Goal: Entertainment & Leisure: Browse casually

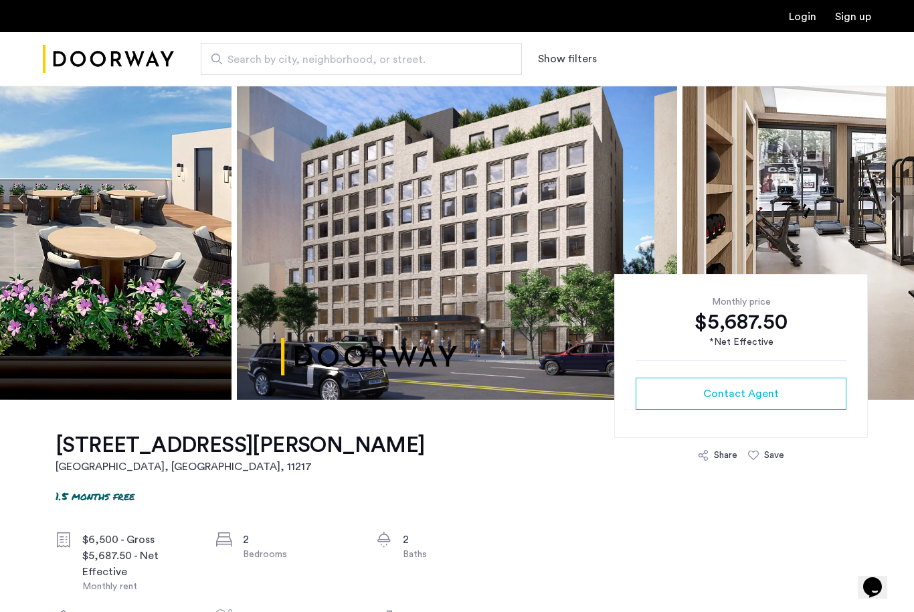
scroll to position [89, 0]
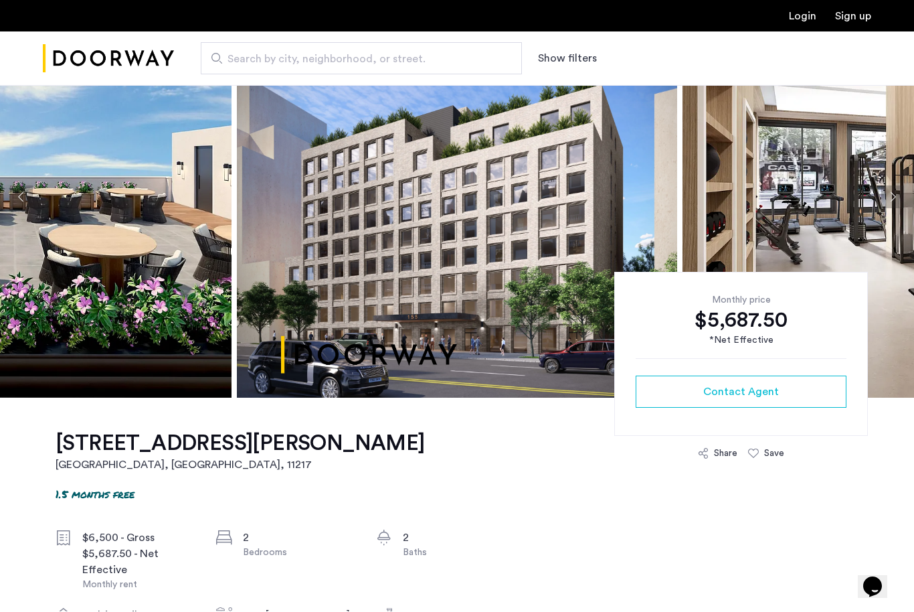
click at [891, 203] on button "Next apartment" at bounding box center [892, 197] width 23 height 23
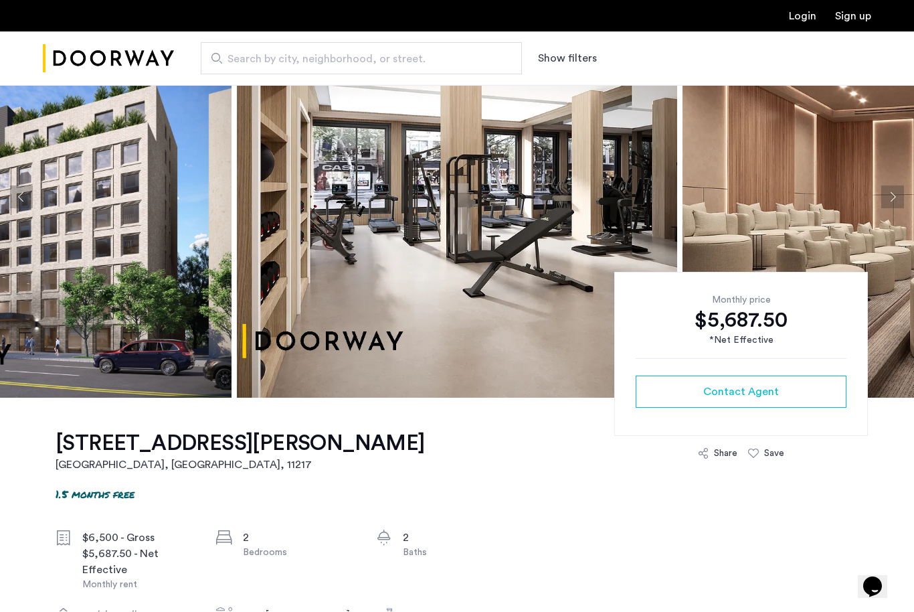
click at [894, 203] on button "Next apartment" at bounding box center [892, 197] width 23 height 23
click at [895, 204] on button "Next apartment" at bounding box center [892, 197] width 23 height 23
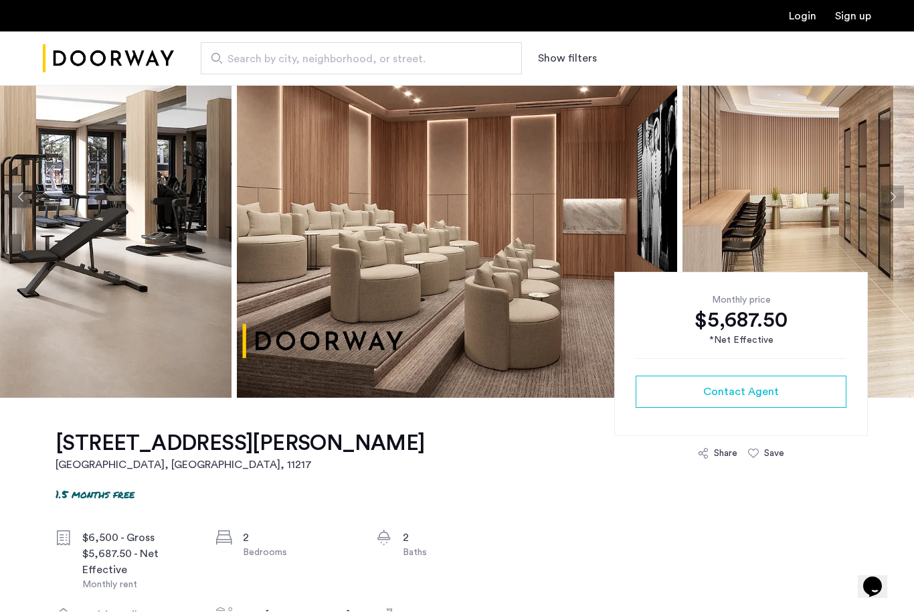
click at [895, 206] on button "Next apartment" at bounding box center [892, 197] width 23 height 23
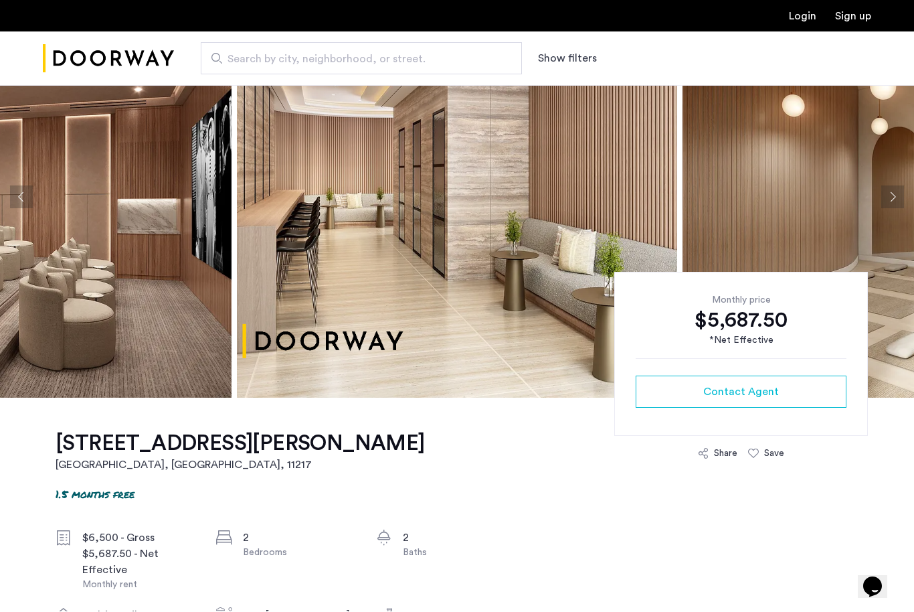
click at [897, 206] on button "Next apartment" at bounding box center [892, 197] width 23 height 23
click at [895, 207] on button "Next apartment" at bounding box center [892, 197] width 23 height 23
click at [893, 206] on button "Next apartment" at bounding box center [892, 197] width 23 height 23
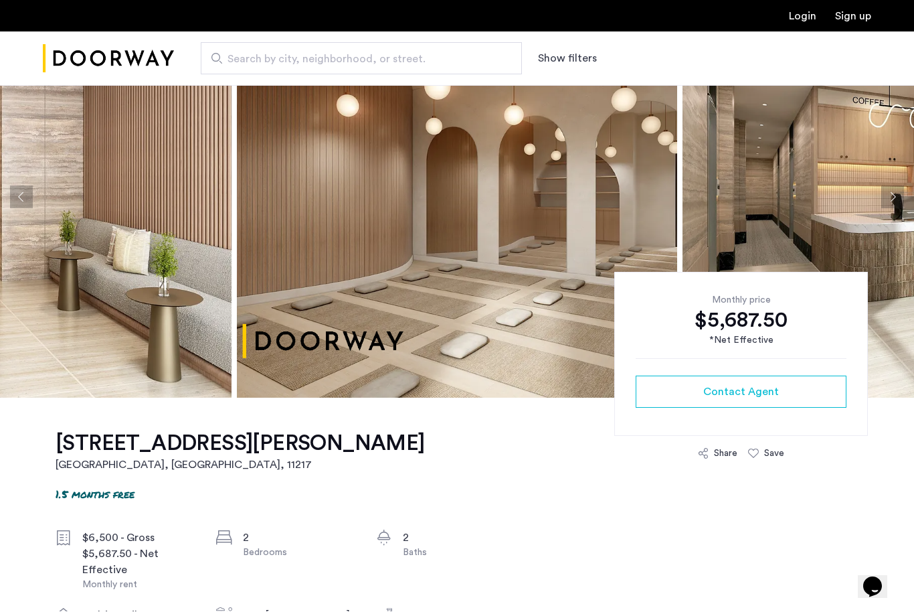
click at [893, 203] on button "Next apartment" at bounding box center [892, 197] width 23 height 23
click at [885, 203] on button "Next apartment" at bounding box center [892, 197] width 23 height 23
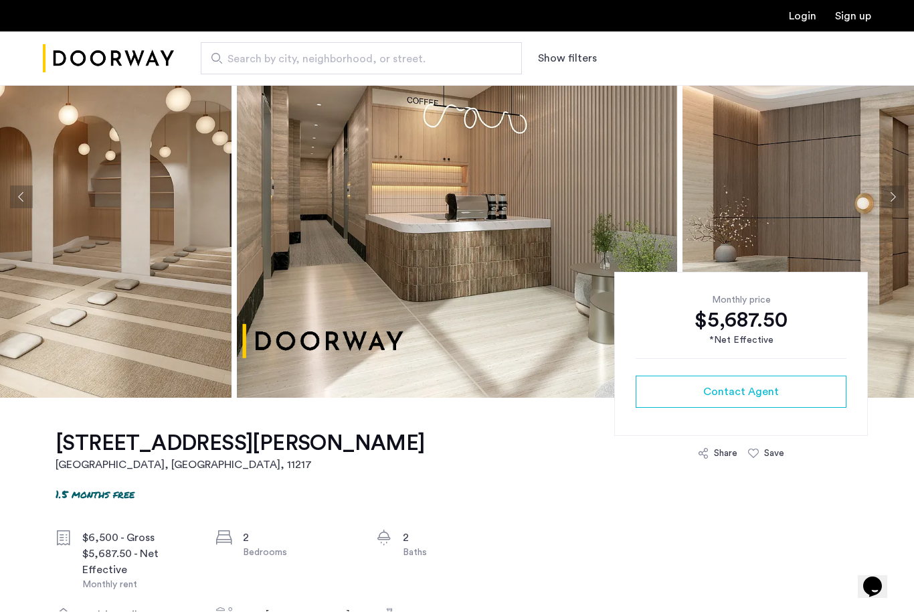
click at [887, 203] on button "Next apartment" at bounding box center [892, 197] width 23 height 23
click at [885, 202] on button "Next apartment" at bounding box center [892, 197] width 23 height 23
click at [885, 201] on button "Next apartment" at bounding box center [892, 197] width 23 height 23
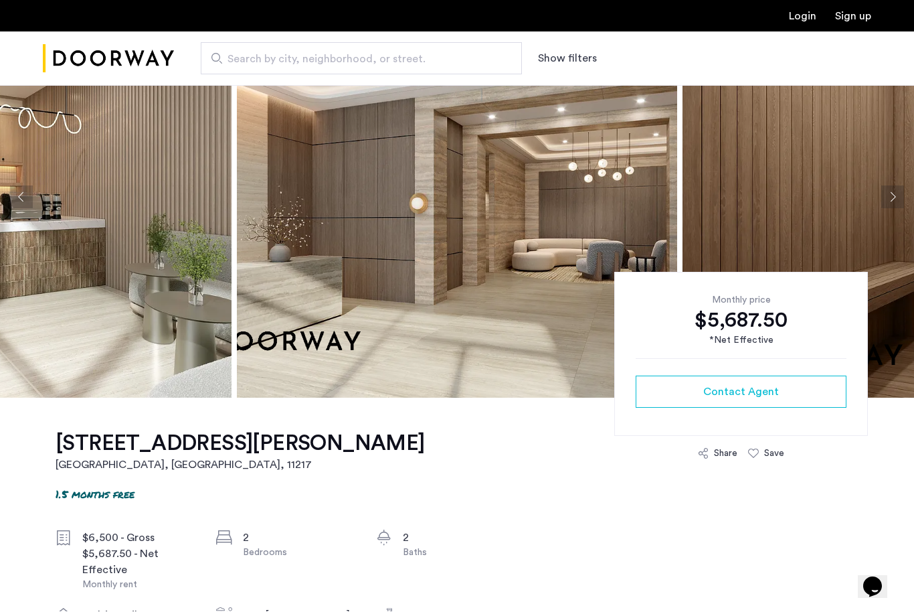
click at [885, 203] on button "Next apartment" at bounding box center [892, 197] width 23 height 23
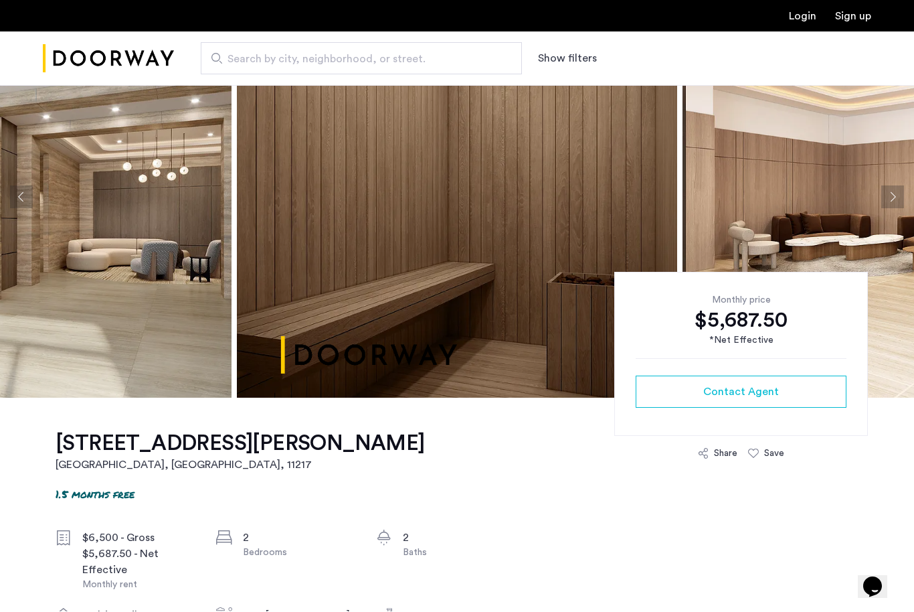
click at [885, 205] on button "Next apartment" at bounding box center [892, 197] width 23 height 23
click at [884, 205] on button "Next apartment" at bounding box center [892, 197] width 23 height 23
click at [885, 205] on button "Next apartment" at bounding box center [892, 197] width 23 height 23
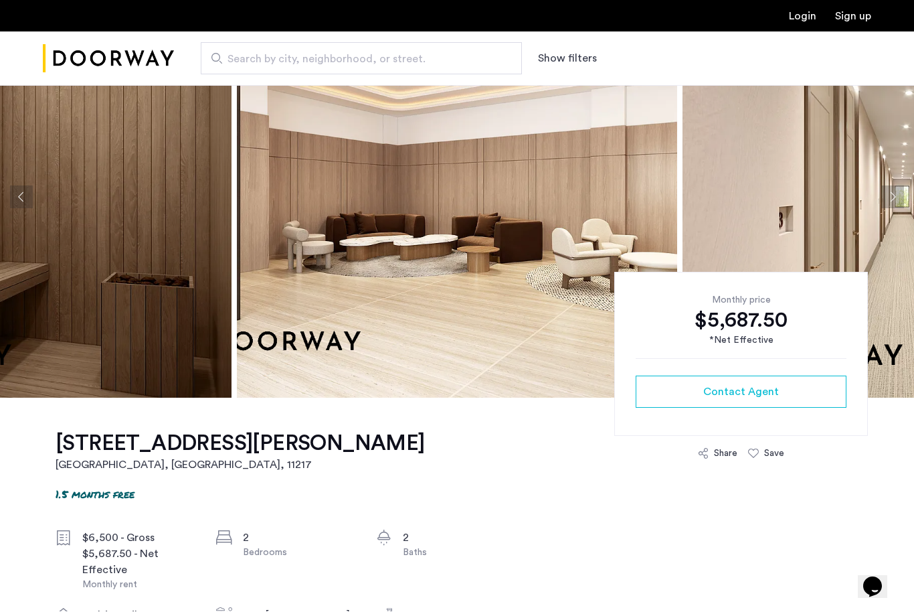
click at [885, 206] on button "Next apartment" at bounding box center [892, 197] width 23 height 23
click at [885, 207] on button "Next apartment" at bounding box center [892, 197] width 23 height 23
click at [886, 206] on button "Next apartment" at bounding box center [892, 197] width 23 height 23
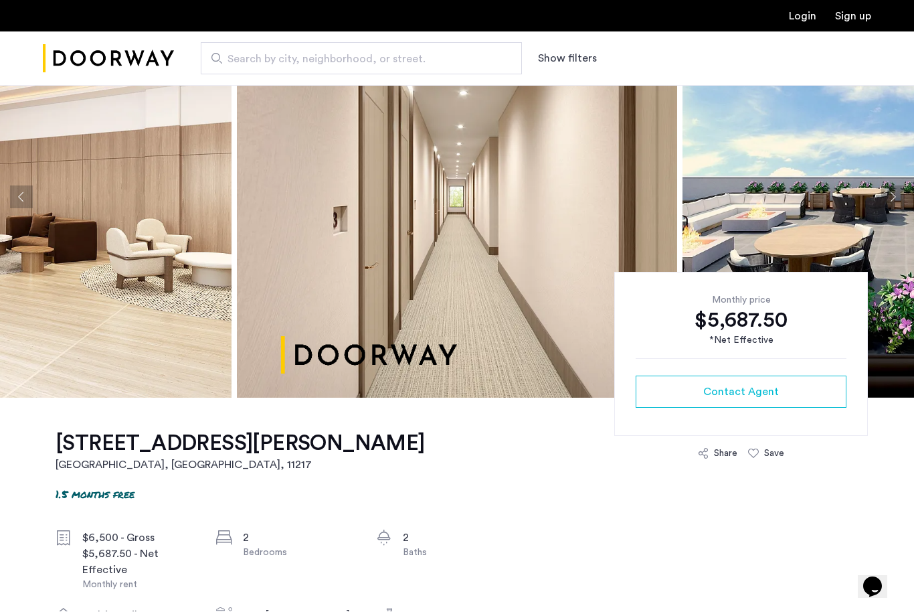
click at [888, 205] on button "Next apartment" at bounding box center [892, 197] width 23 height 23
click at [889, 205] on button "Next apartment" at bounding box center [892, 197] width 23 height 23
click at [887, 205] on button "Next apartment" at bounding box center [892, 197] width 23 height 23
click at [887, 207] on button "Next apartment" at bounding box center [892, 197] width 23 height 23
click at [885, 207] on button "Next apartment" at bounding box center [892, 197] width 23 height 23
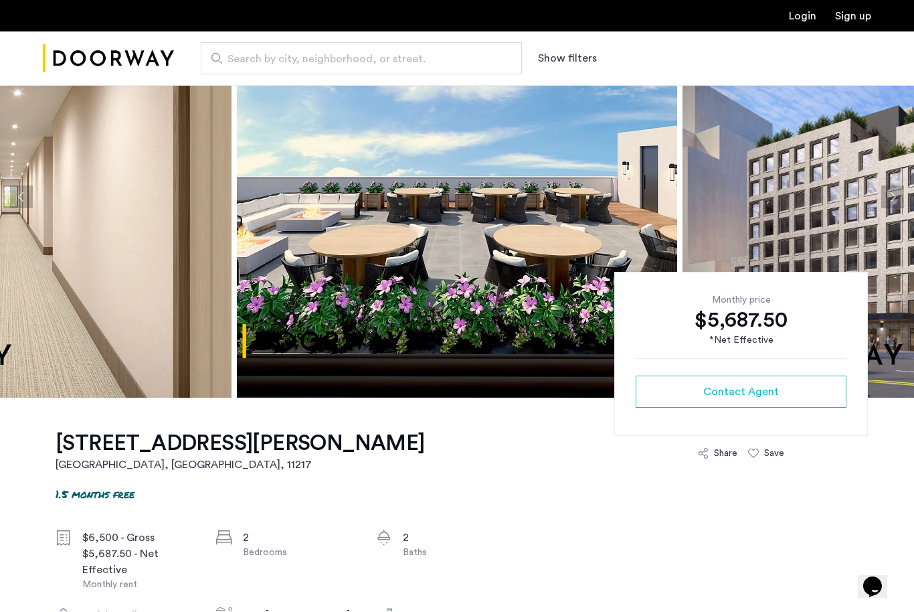
click at [884, 207] on button "Next apartment" at bounding box center [892, 197] width 23 height 23
click at [879, 207] on img at bounding box center [903, 198] width 440 height 402
click at [889, 203] on button "Next apartment" at bounding box center [892, 197] width 23 height 23
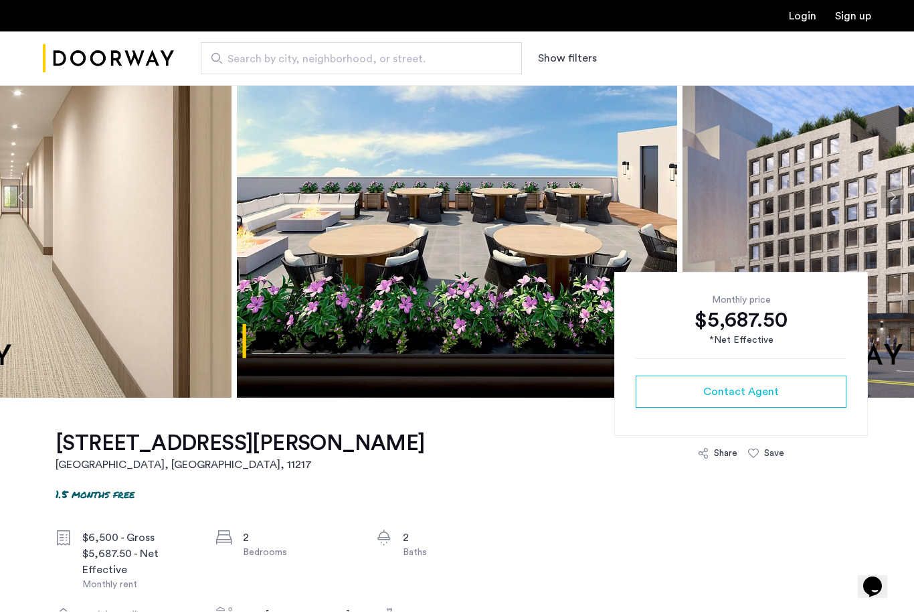
click at [894, 201] on button "Next apartment" at bounding box center [892, 197] width 23 height 23
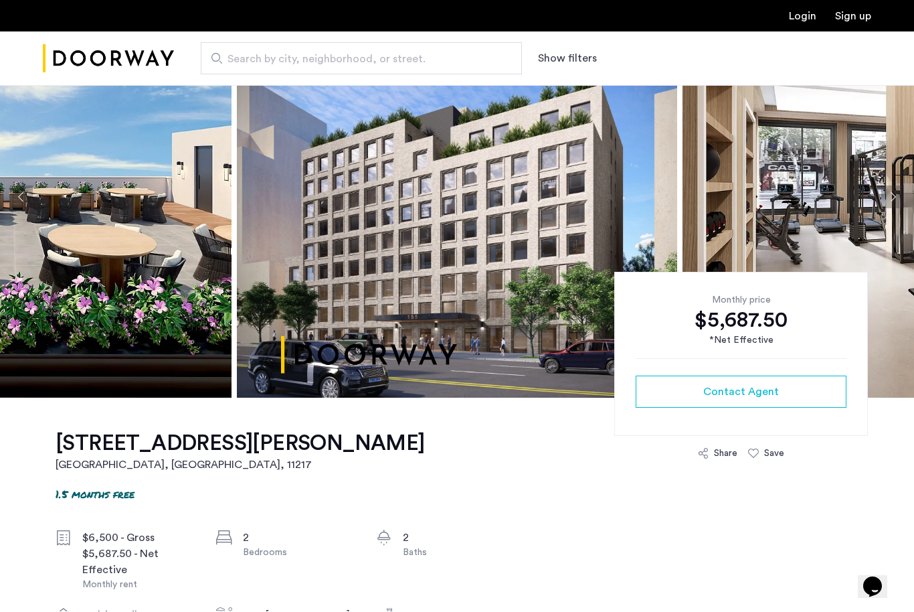
click at [895, 200] on button "Next apartment" at bounding box center [892, 197] width 23 height 23
click at [895, 201] on button "Next apartment" at bounding box center [892, 197] width 23 height 23
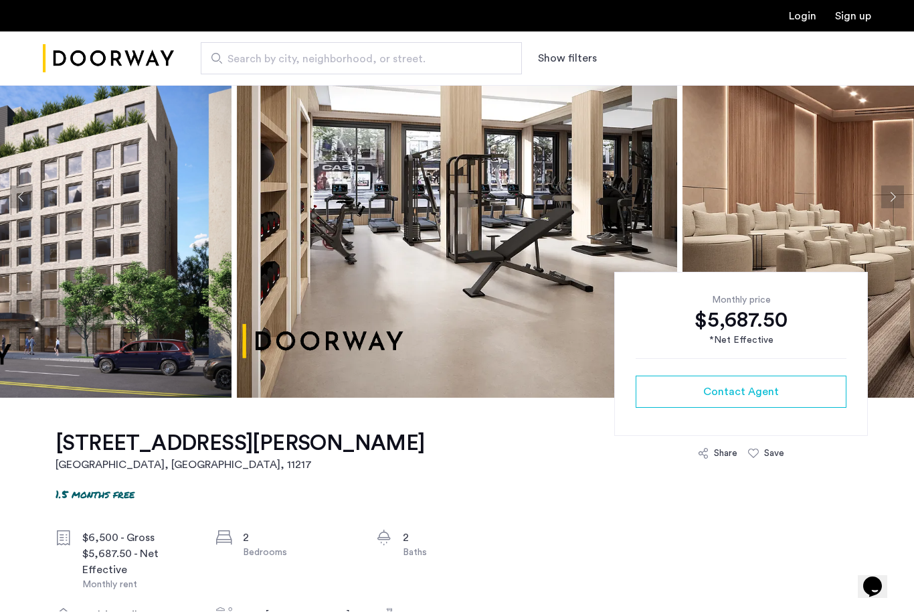
click at [896, 201] on button "Next apartment" at bounding box center [892, 197] width 23 height 23
click at [896, 202] on button "Next apartment" at bounding box center [892, 197] width 23 height 23
click at [895, 203] on button "Next apartment" at bounding box center [892, 197] width 23 height 23
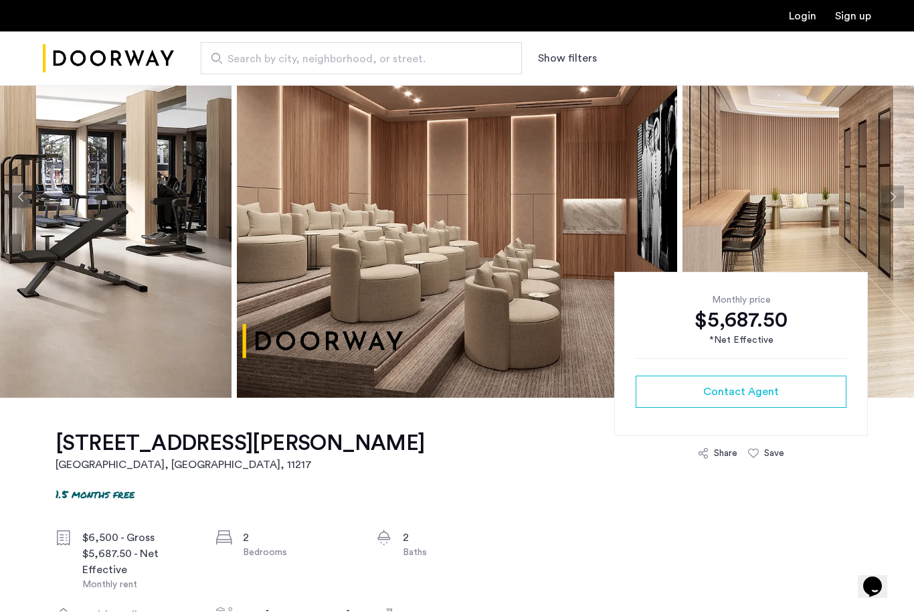
click at [896, 203] on button "Next apartment" at bounding box center [892, 197] width 23 height 23
click at [895, 204] on button "Next apartment" at bounding box center [892, 197] width 23 height 23
click at [893, 206] on button "Next apartment" at bounding box center [892, 197] width 23 height 23
click at [892, 207] on button "Next apartment" at bounding box center [892, 197] width 23 height 23
click at [893, 207] on button "Next apartment" at bounding box center [892, 197] width 23 height 23
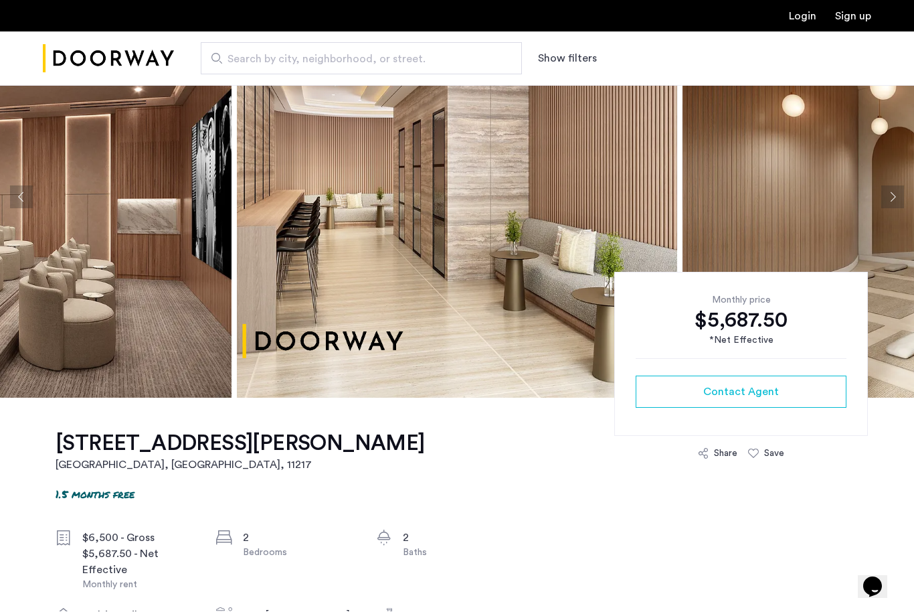
click at [889, 209] on img at bounding box center [903, 198] width 440 height 402
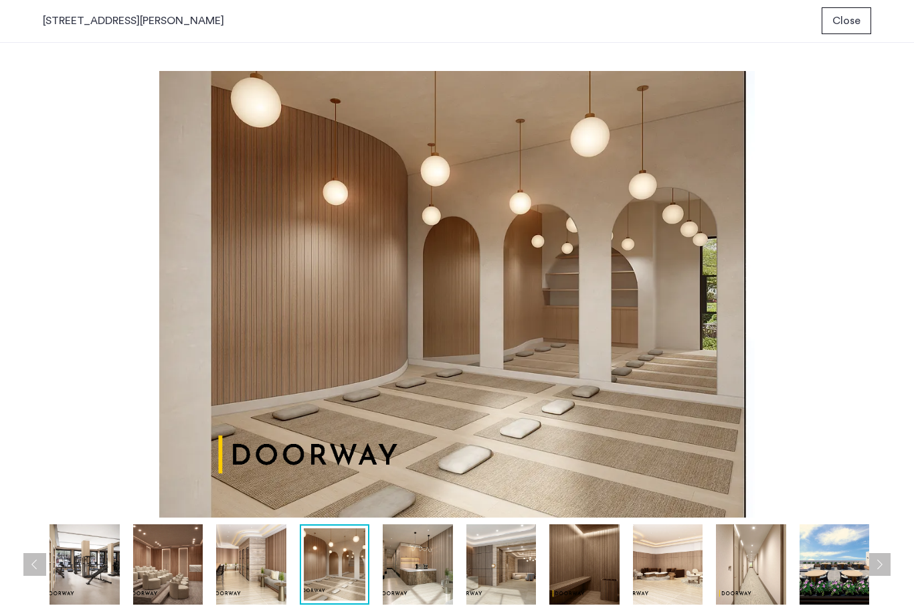
scroll to position [0, 0]
click at [847, 23] on span "Close" at bounding box center [847, 21] width 28 height 16
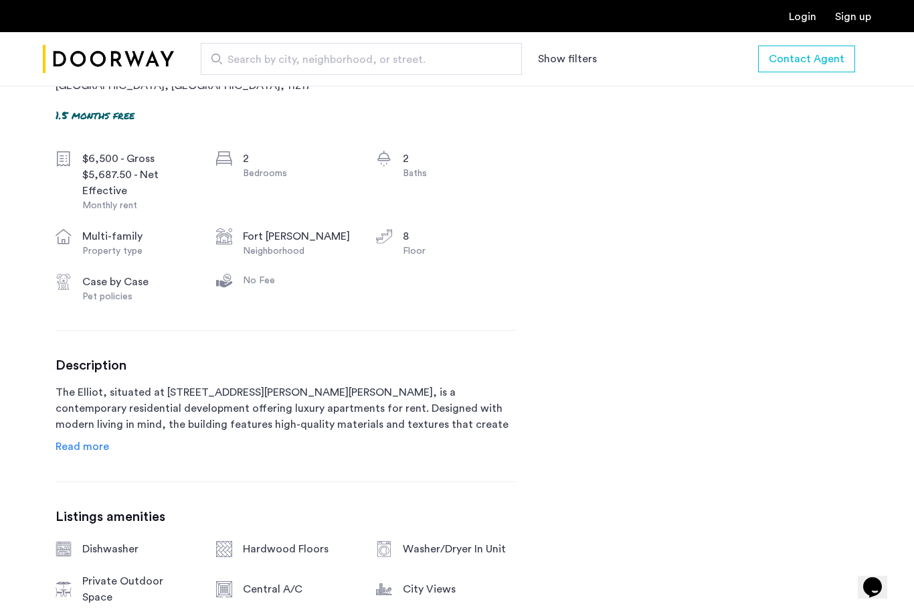
scroll to position [468, 0]
